Goal: Information Seeking & Learning: Learn about a topic

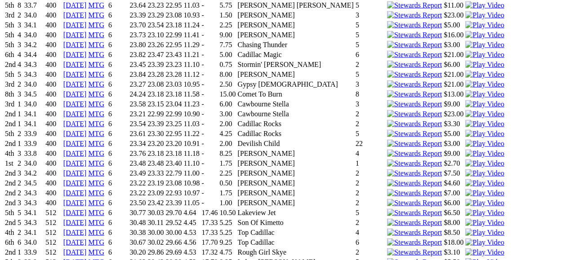
scroll to position [1028, 0]
